Goal: Navigation & Orientation: Find specific page/section

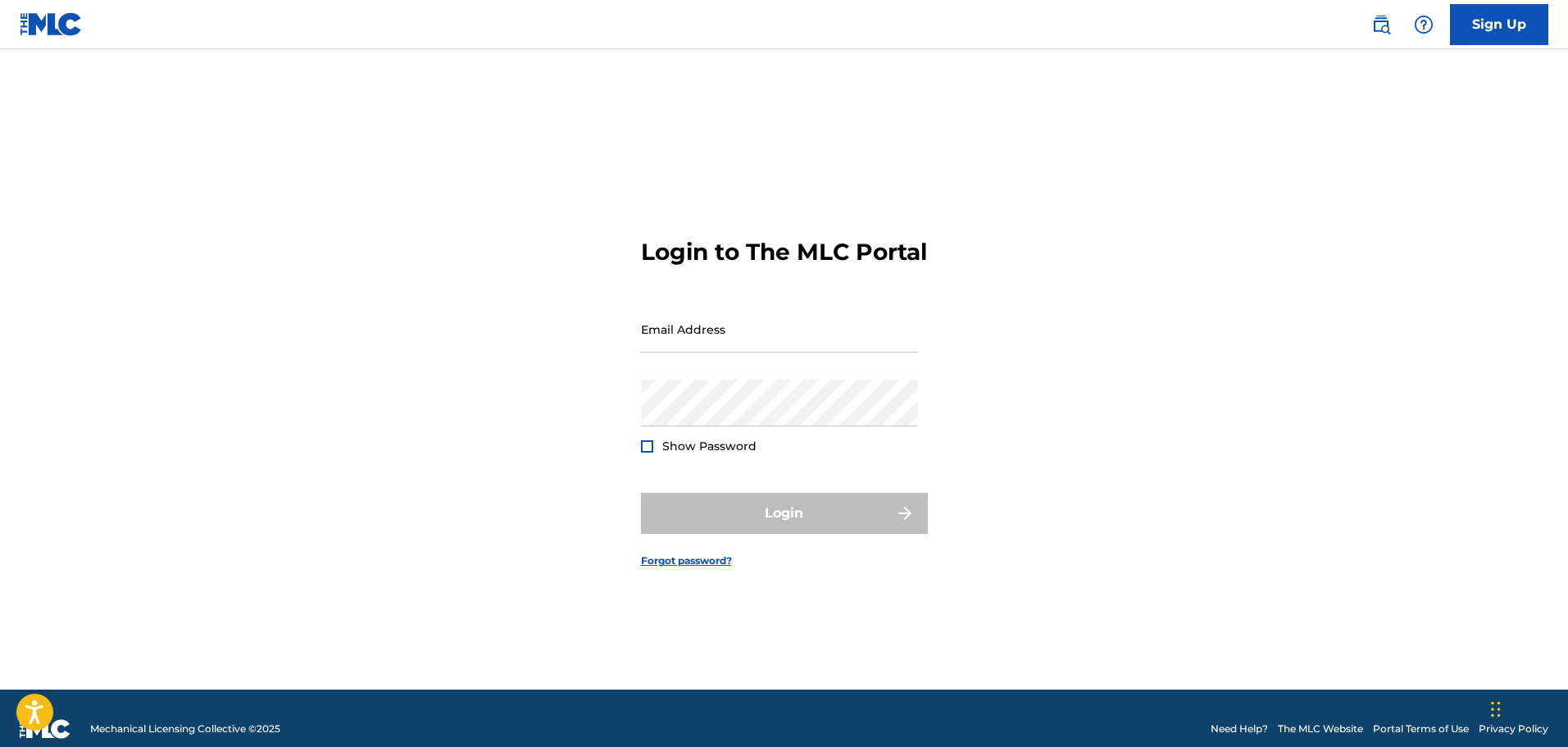
click at [714, 368] on div "Email Address" at bounding box center [780, 342] width 277 height 73
click at [722, 352] on input "Email Address" at bounding box center [780, 329] width 277 height 47
type input "[EMAIL_ADDRESS][DOMAIN_NAME]"
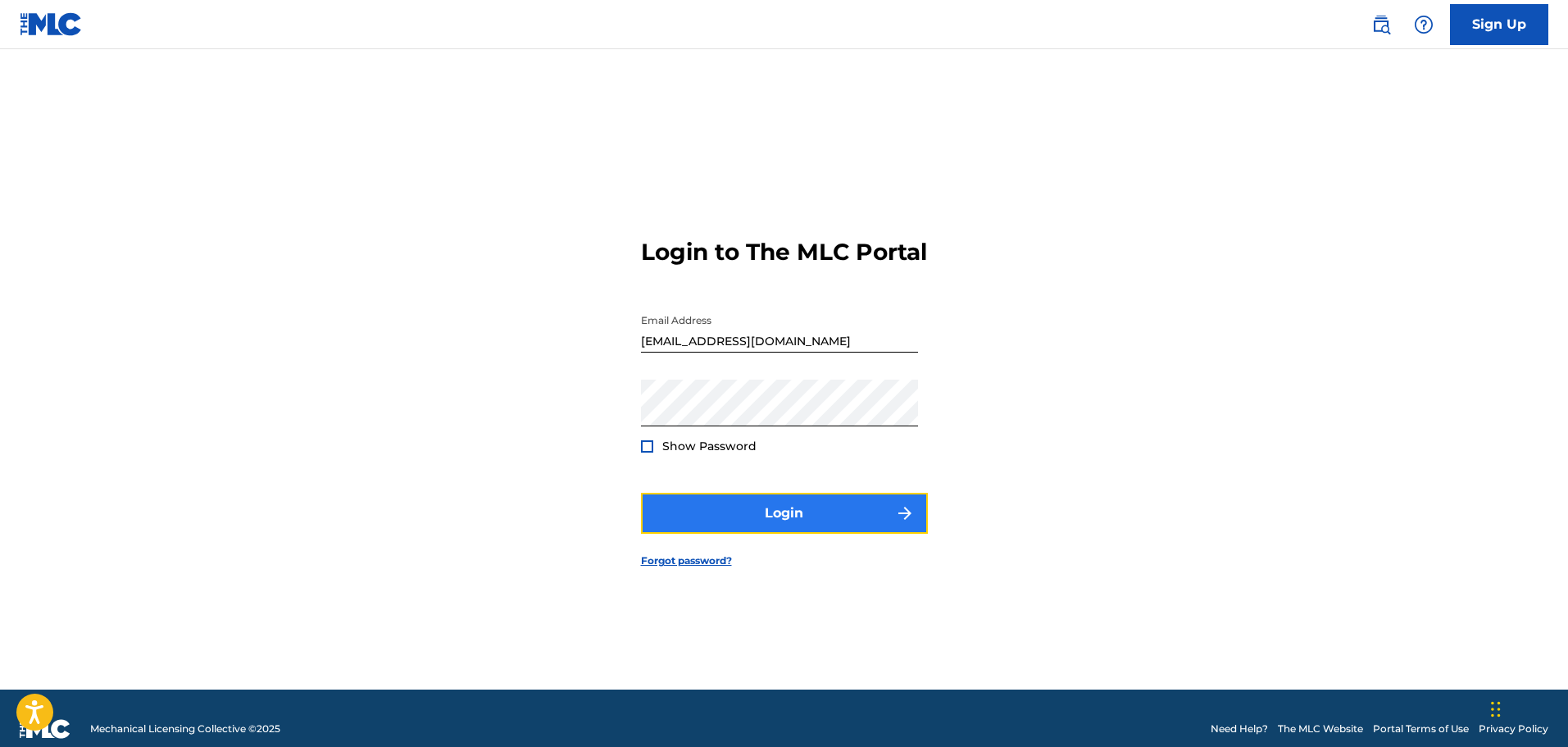
click at [881, 528] on button "Login" at bounding box center [784, 513] width 287 height 41
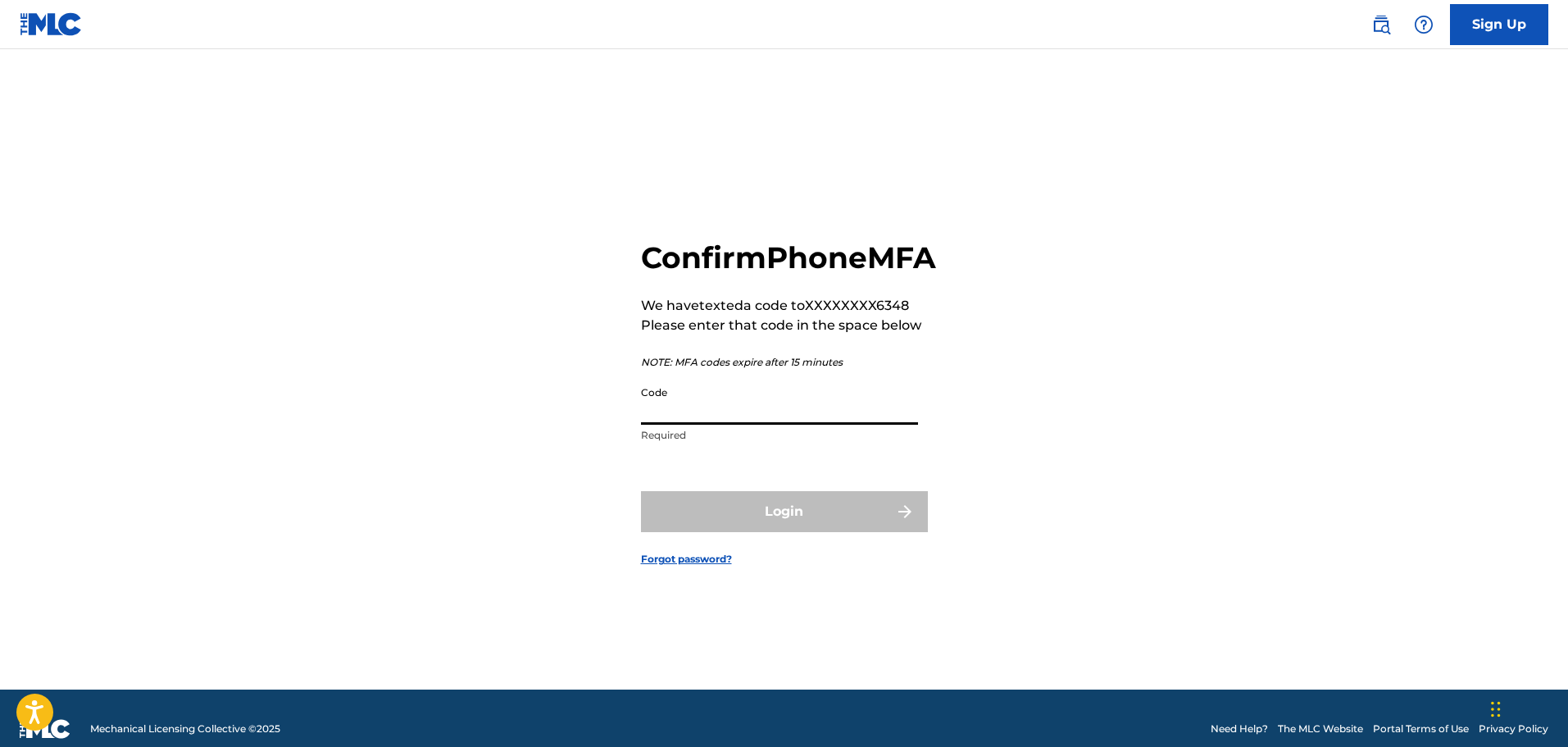
click at [767, 425] on input "Code" at bounding box center [780, 401] width 277 height 47
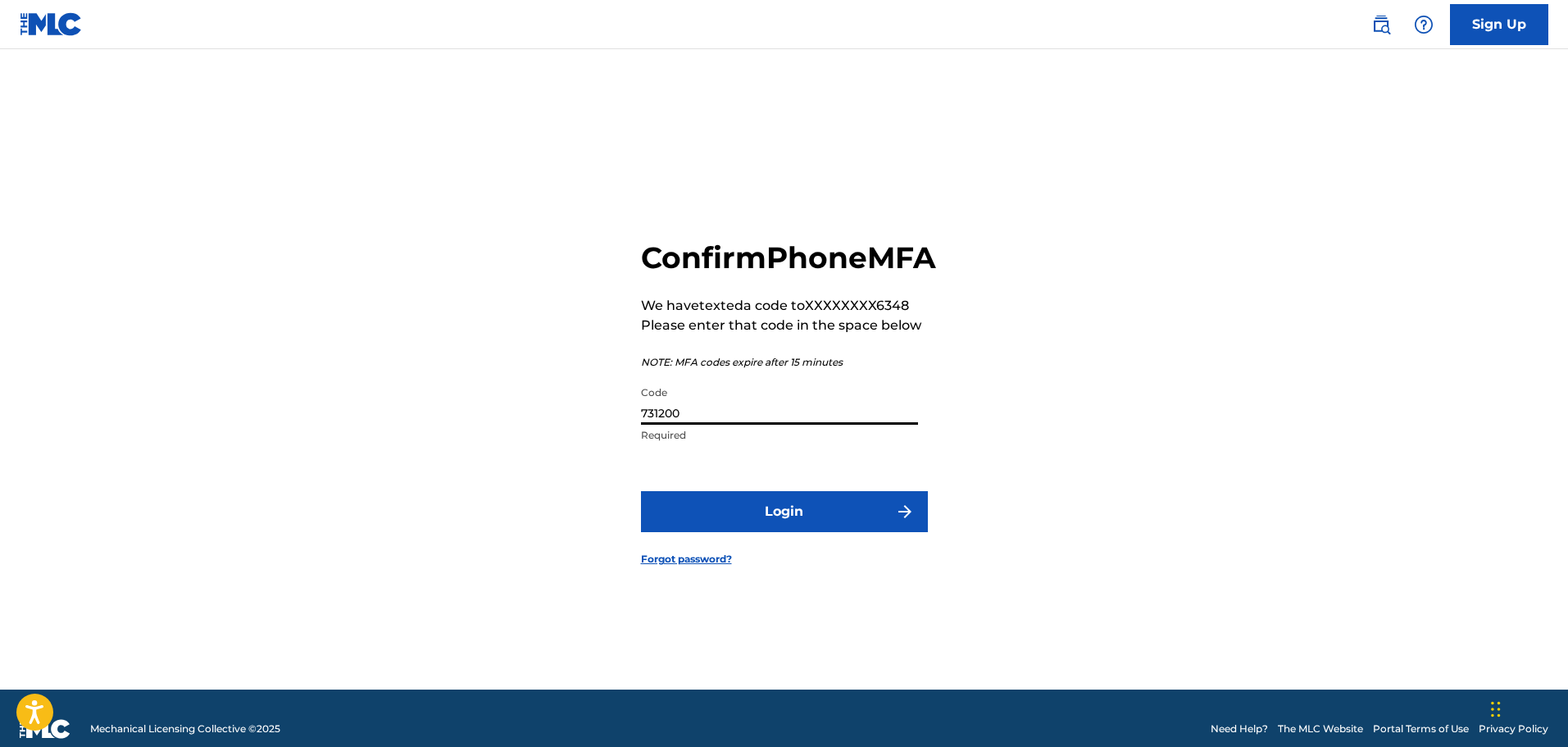
type input "731200"
click at [641, 491] on button "Login" at bounding box center [784, 511] width 287 height 41
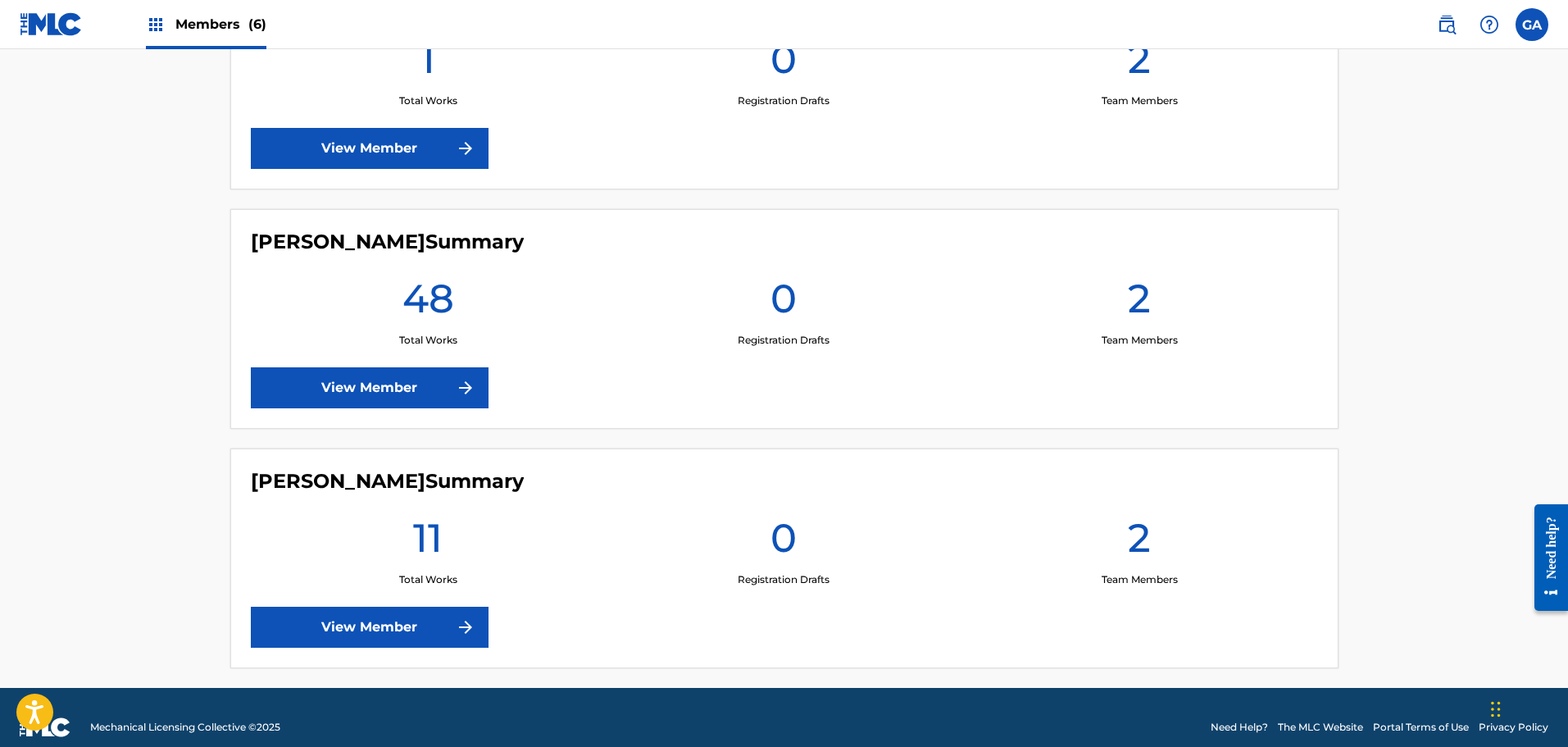
scroll to position [1290, 0]
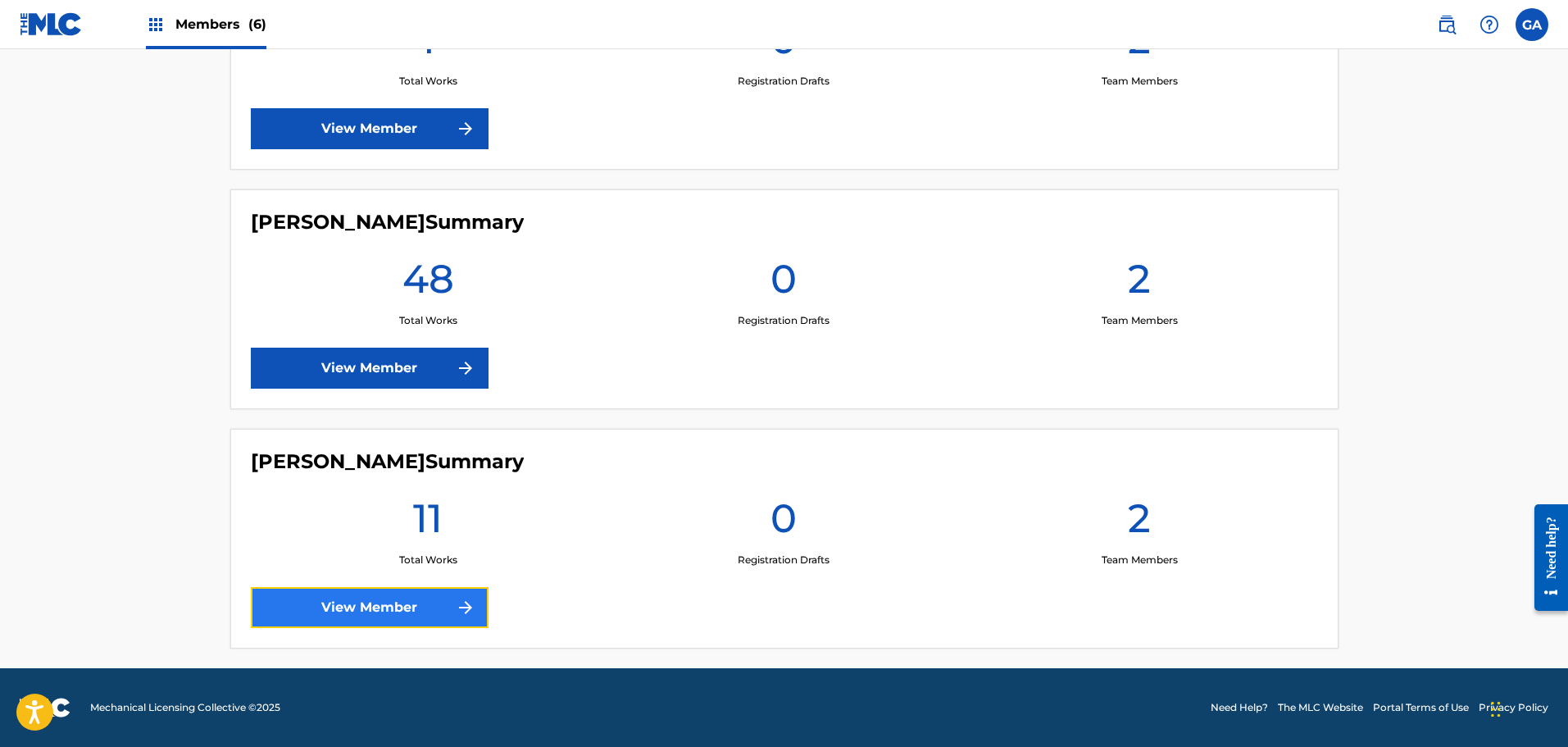
click at [436, 605] on link "View Member" at bounding box center [369, 608] width 238 height 41
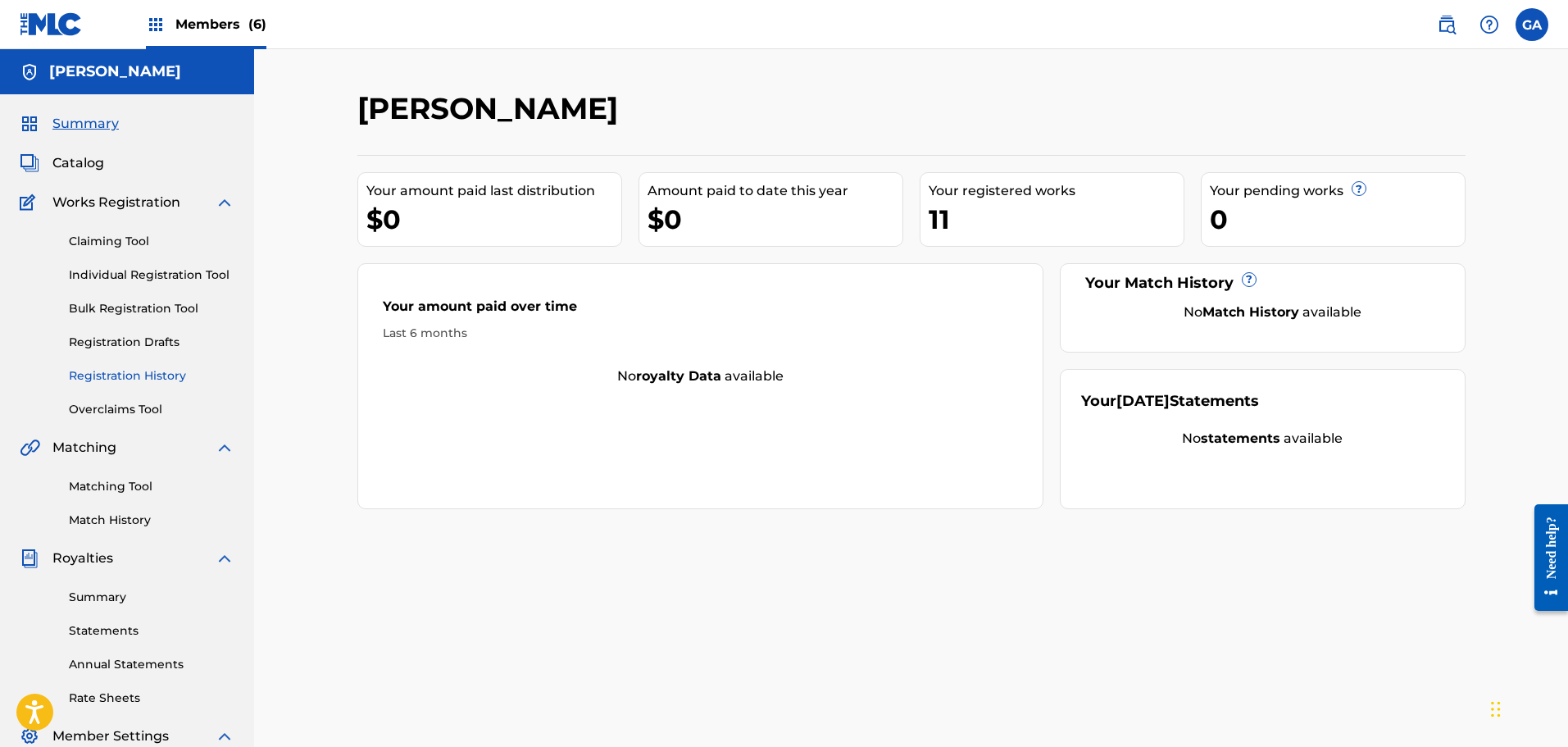
click at [137, 373] on link "Registration History" at bounding box center [151, 375] width 166 height 17
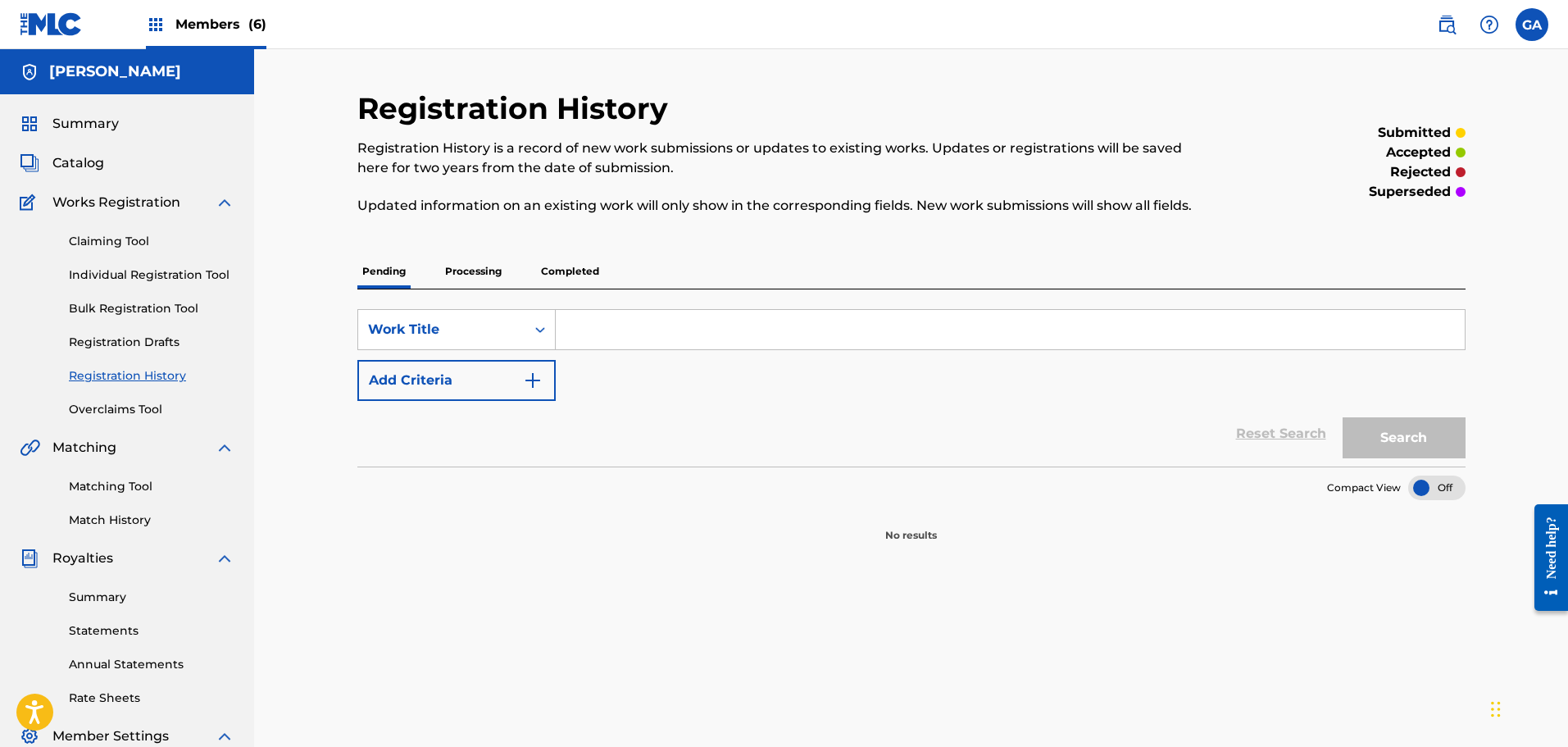
click at [473, 274] on p "Processing" at bounding box center [473, 272] width 66 height 35
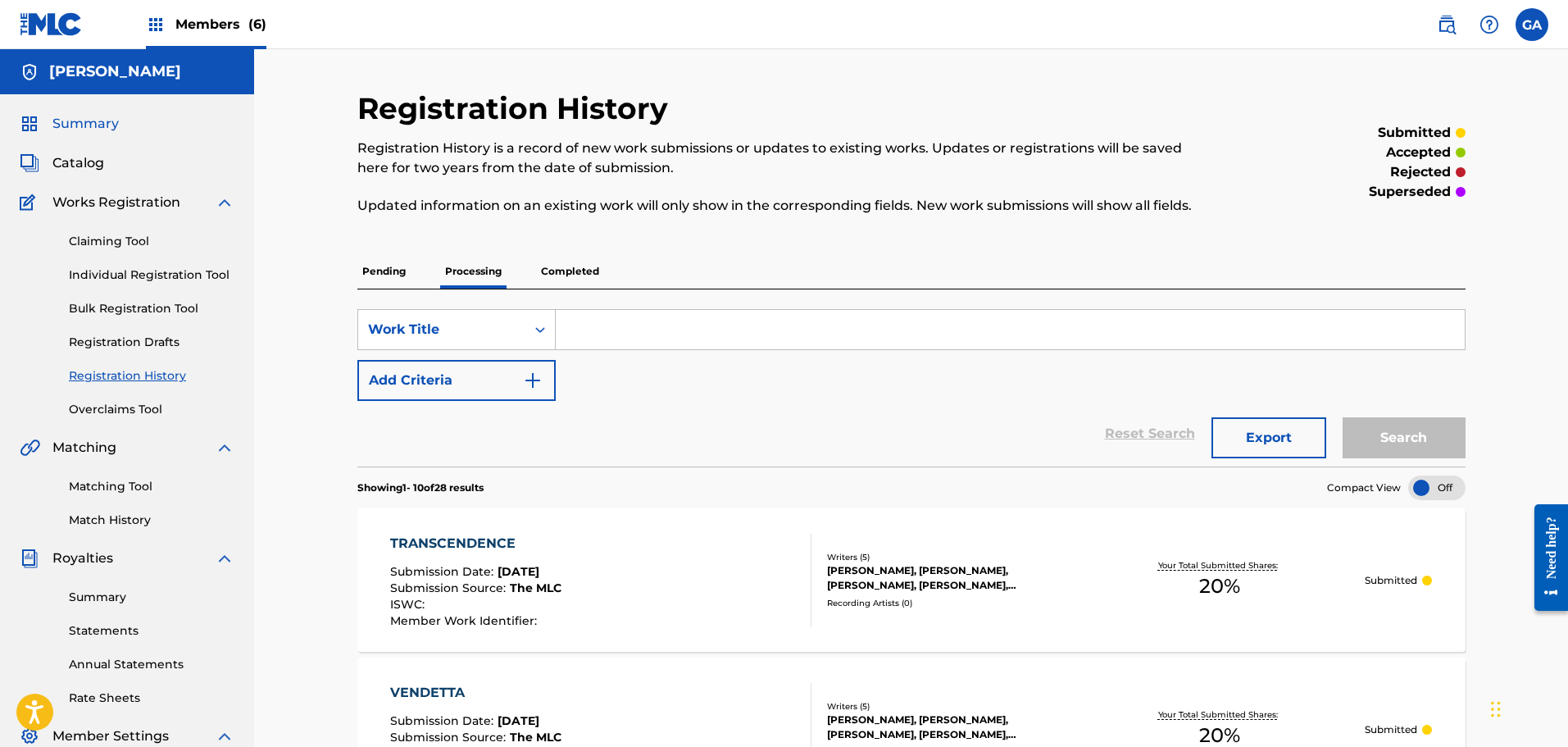
click at [87, 124] on span "Summary" at bounding box center [85, 123] width 66 height 19
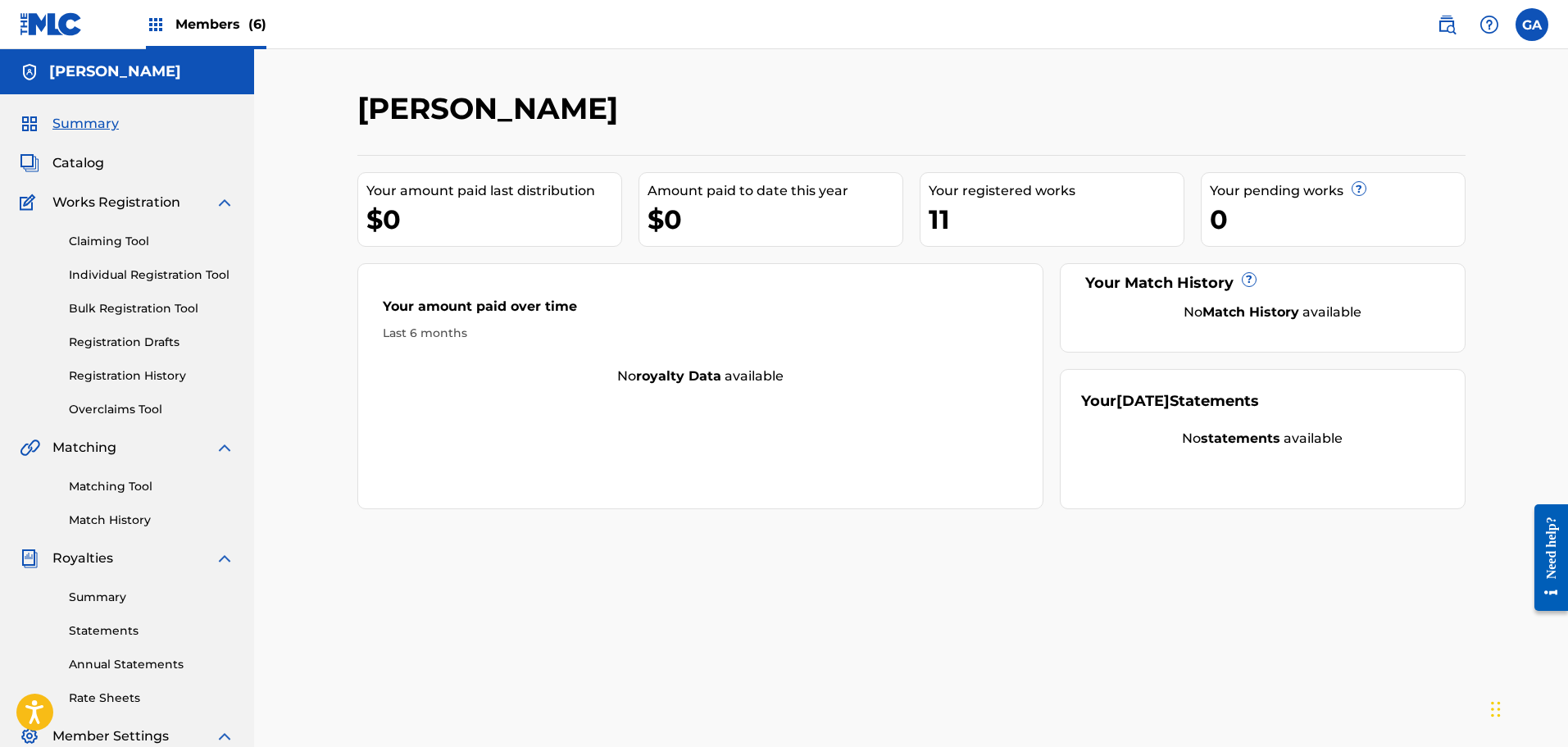
click at [222, 20] on span "Members (6)" at bounding box center [220, 24] width 91 height 19
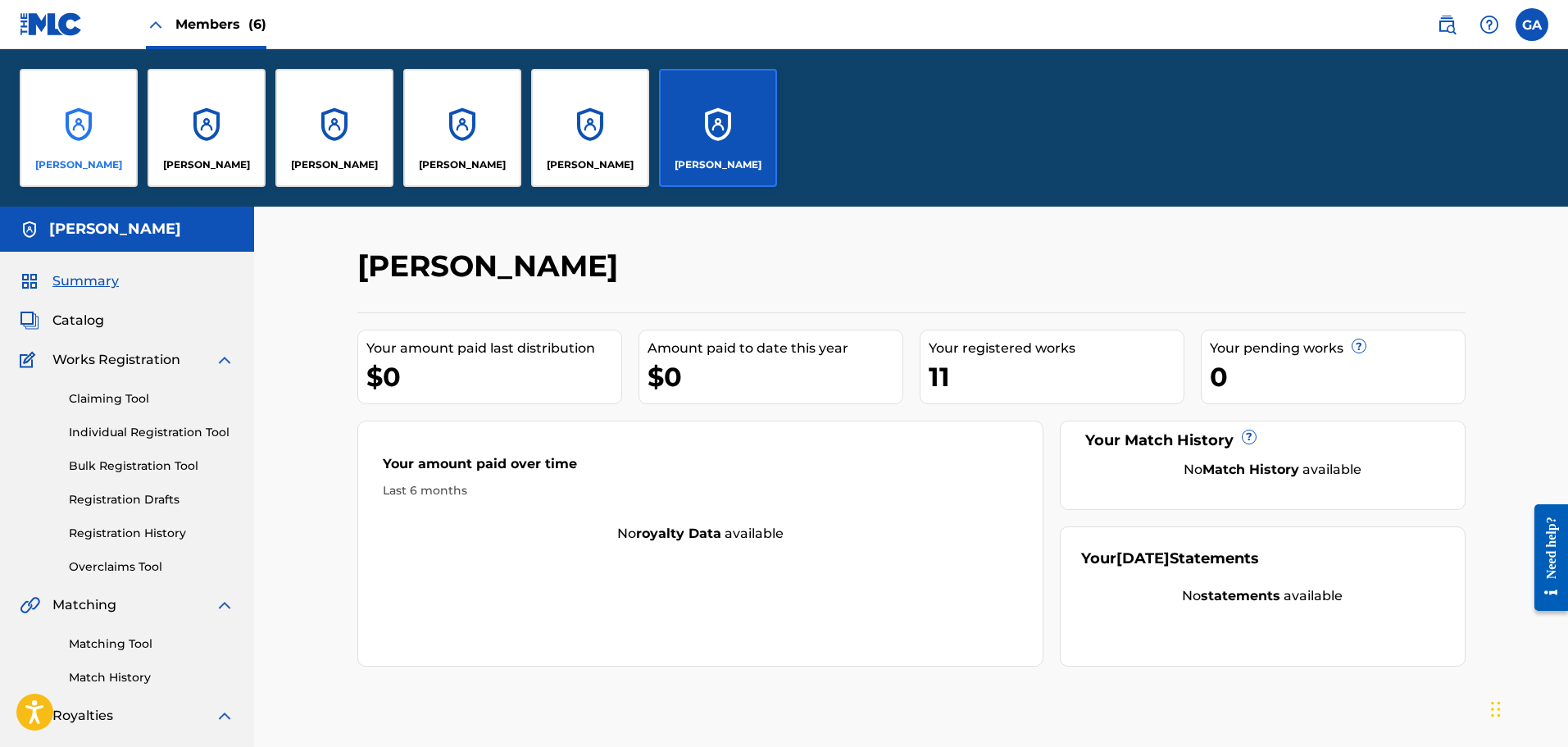
click at [119, 118] on div "[PERSON_NAME]" at bounding box center [78, 128] width 118 height 118
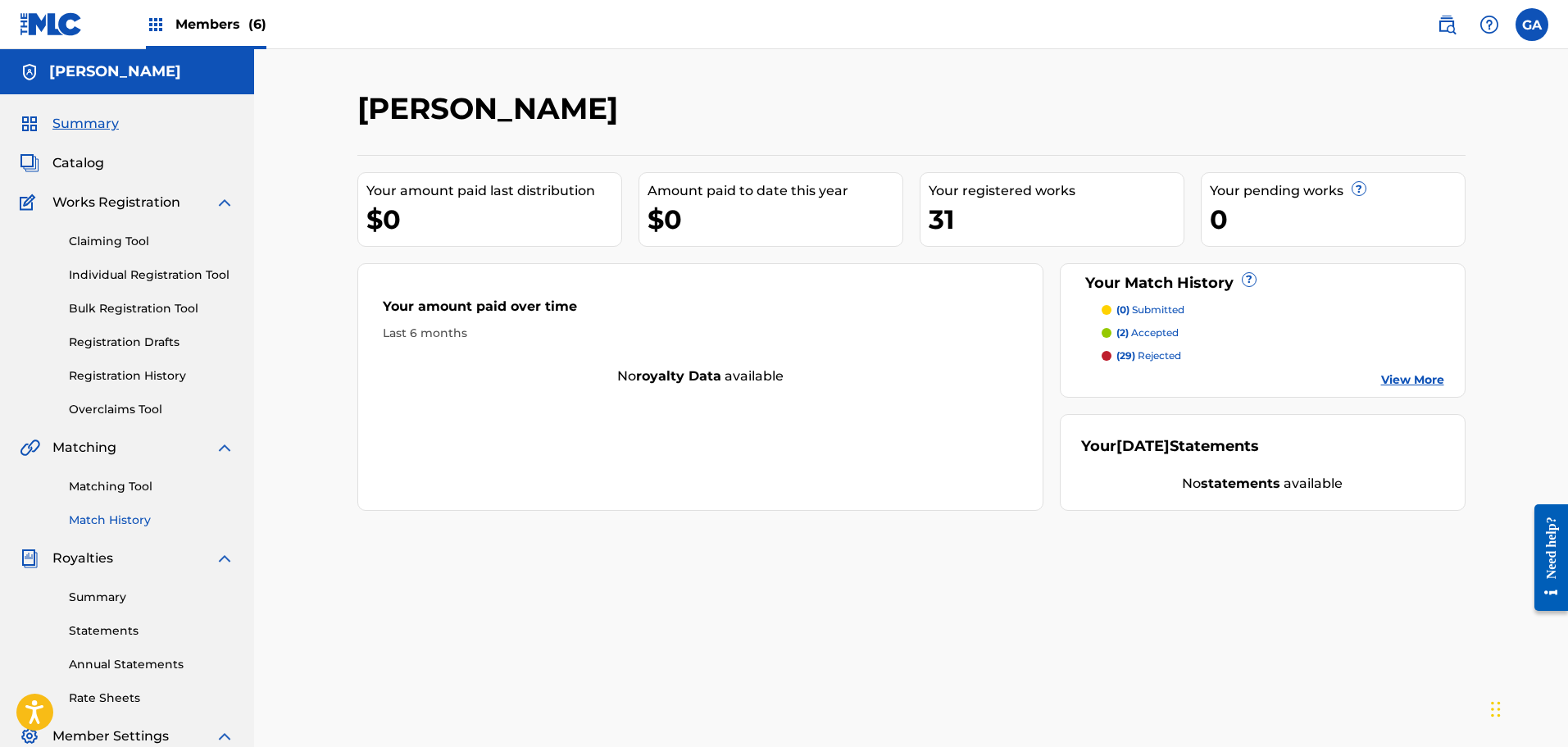
click at [101, 520] on link "Match History" at bounding box center [151, 520] width 166 height 17
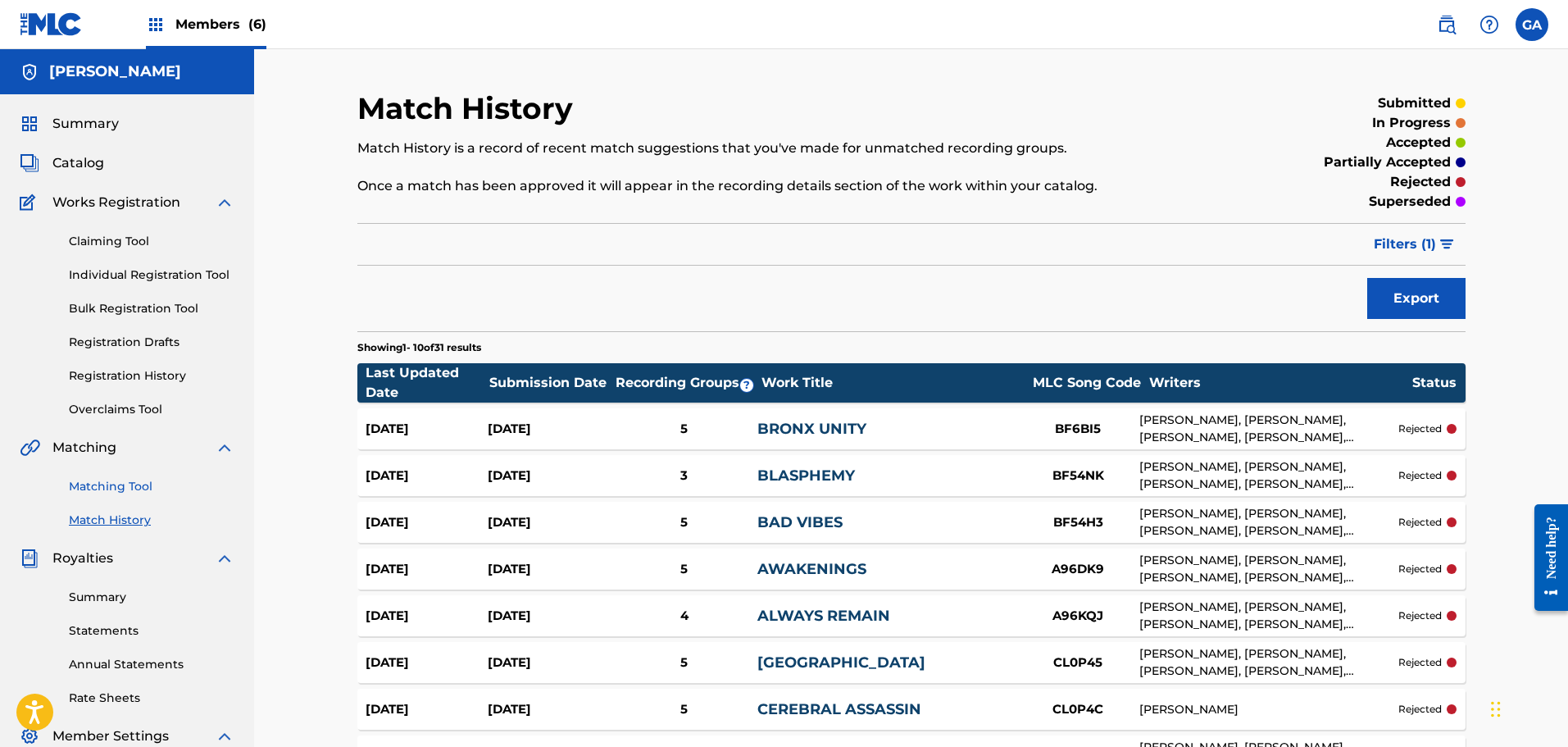
click at [98, 478] on link "Matching Tool" at bounding box center [151, 486] width 166 height 17
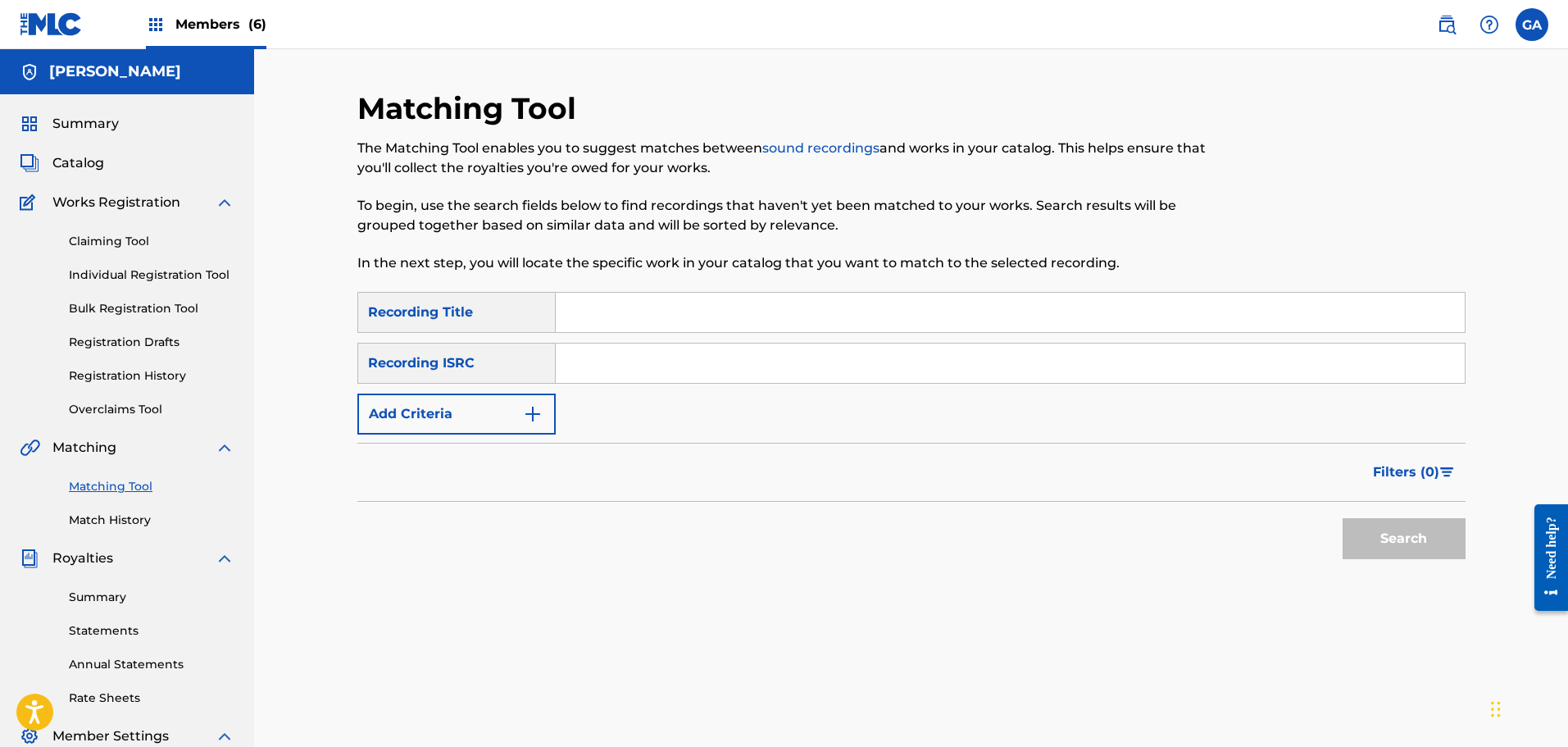
click at [96, 113] on div "Summary Catalog Works Registration Claiming Tool Individual Registration Tool B…" at bounding box center [127, 517] width 254 height 844
click at [90, 119] on span "Summary" at bounding box center [85, 123] width 66 height 19
